Goal: Find specific page/section: Find specific page/section

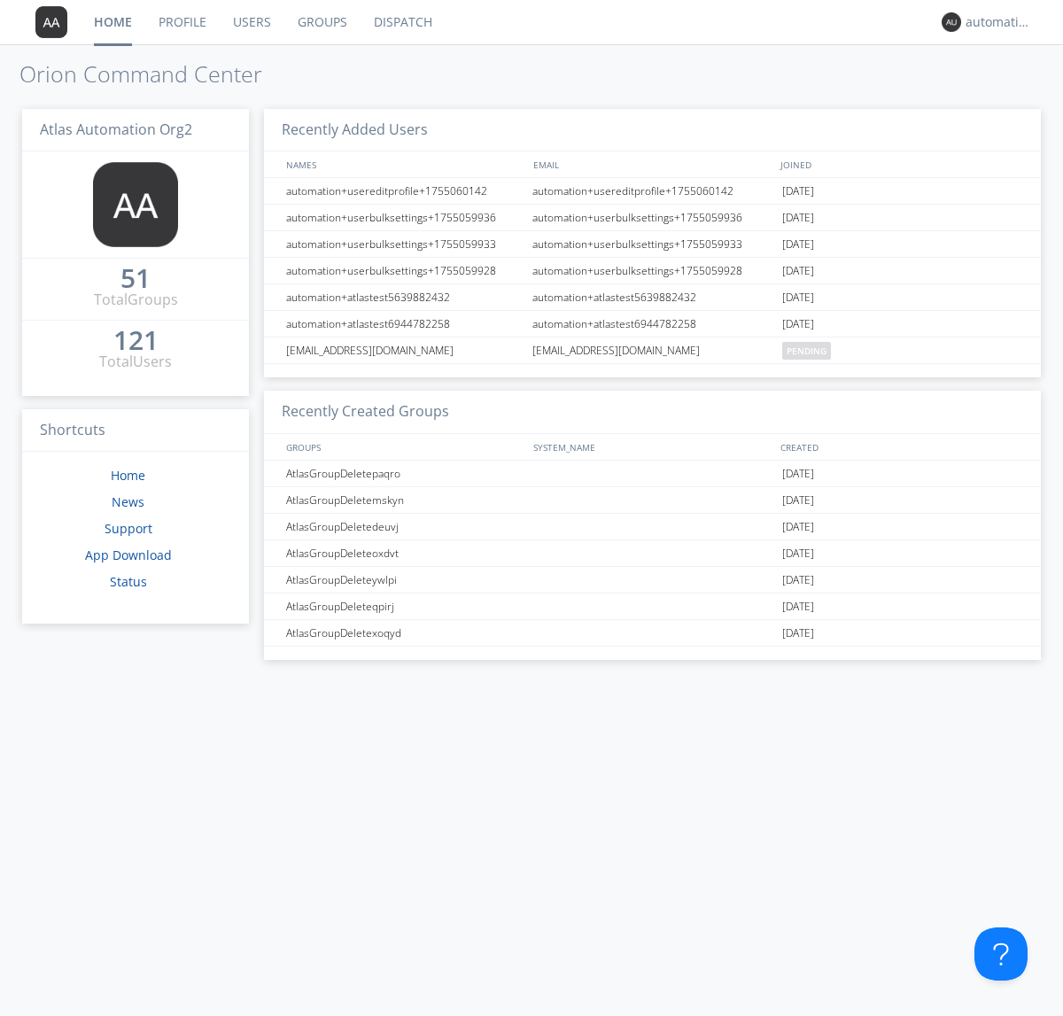
click at [401, 22] on link "Dispatch" at bounding box center [403, 22] width 85 height 44
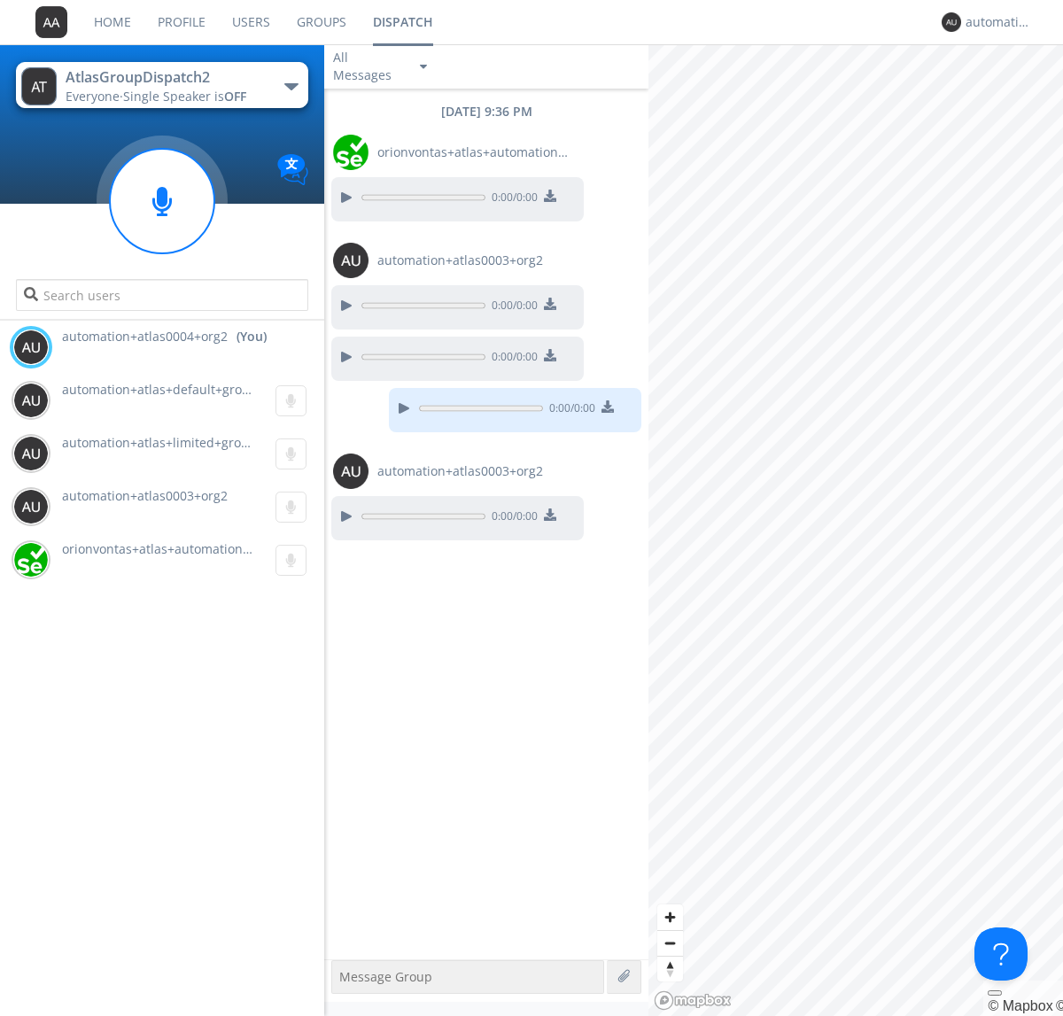
click at [291, 86] on div "button" at bounding box center [291, 86] width 14 height 7
click at [0, 0] on span "AtlasGroupDispatch3" at bounding box center [0, 0] width 0 height 0
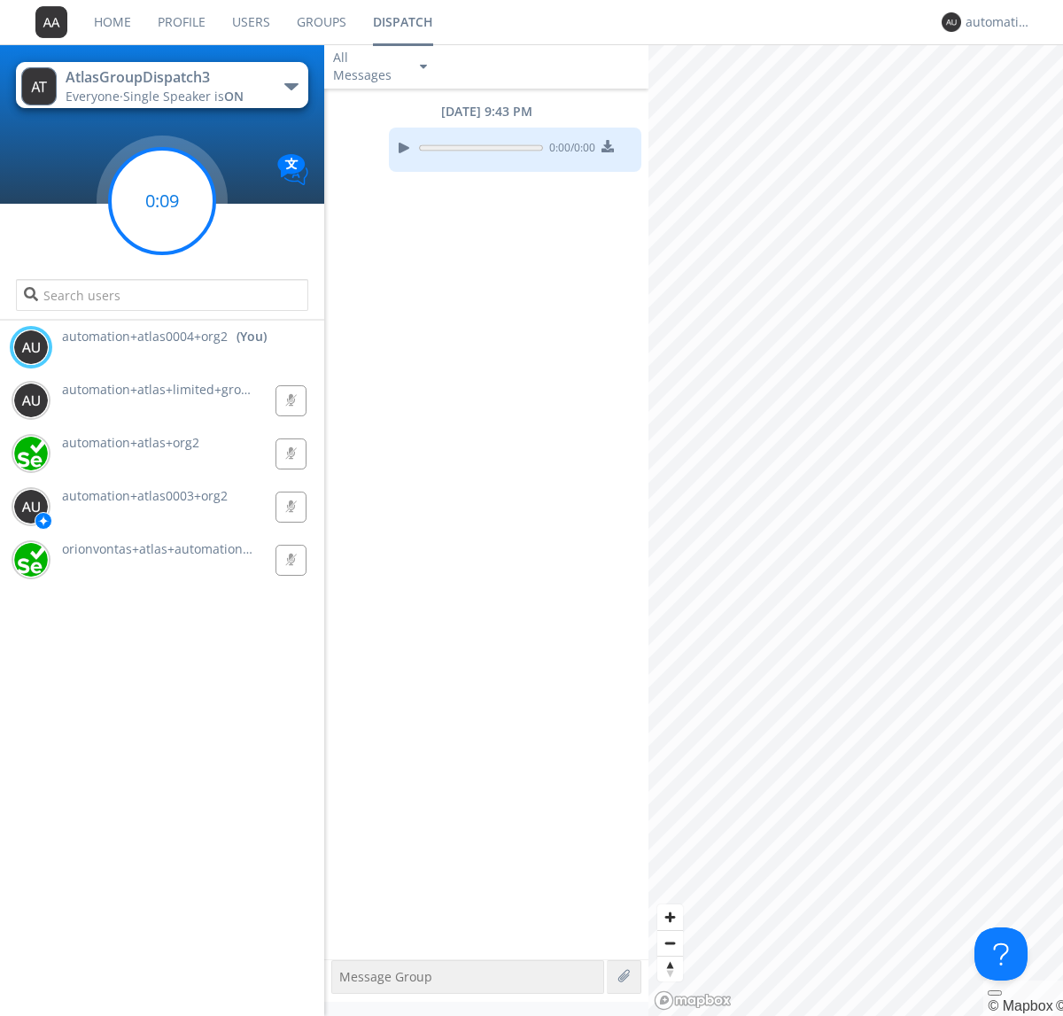
click at [162, 201] on g at bounding box center [162, 201] width 105 height 105
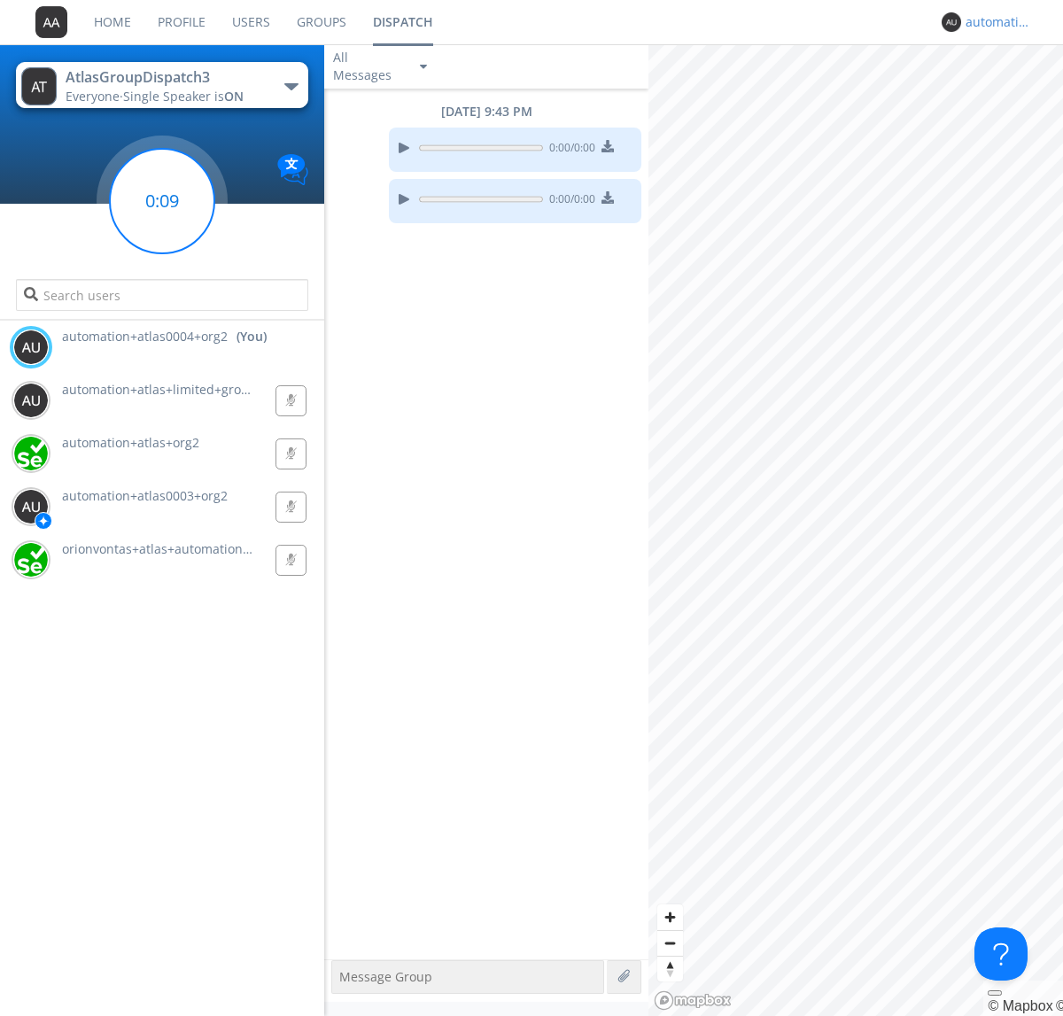
click at [994, 22] on div "automation+atlas0004+org2" at bounding box center [999, 22] width 66 height 18
click at [1007, 93] on div "Log Out" at bounding box center [1007, 94] width 91 height 32
